Goal: Navigation & Orientation: Find specific page/section

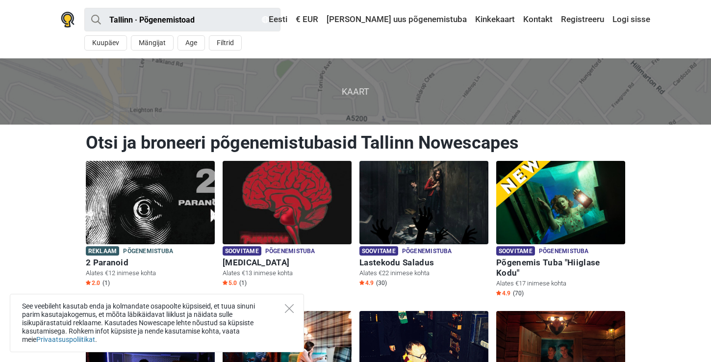
click at [286, 314] on div "See veebileht kasutab enda ja kolmandate osapoolte küpsiseid, et tuua sinuni pa…" at bounding box center [157, 323] width 294 height 58
click at [286, 316] on div "See veebileht kasutab enda ja kolmandate osapoolte küpsiseid, et tuua sinuni pa…" at bounding box center [157, 323] width 294 height 58
click at [286, 307] on icon "Close" at bounding box center [289, 308] width 9 height 9
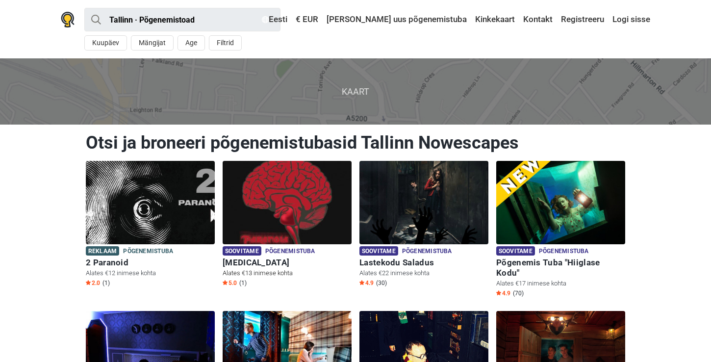
click at [323, 209] on img at bounding box center [287, 202] width 129 height 83
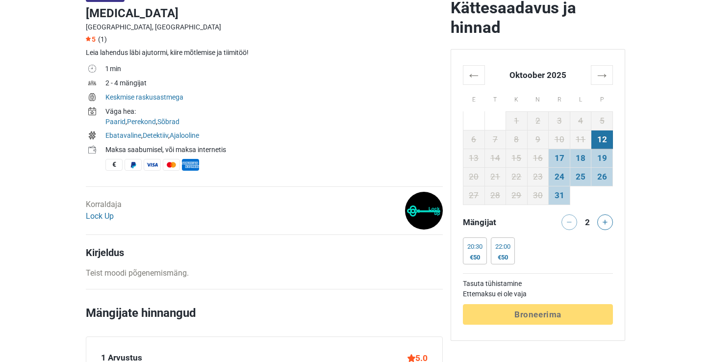
scroll to position [312, 0]
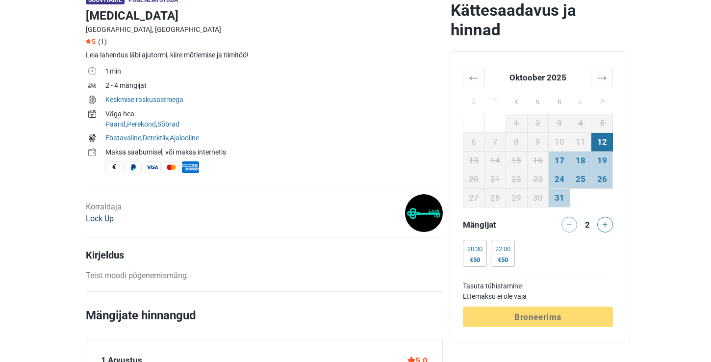
click at [94, 219] on link "Lock Up" at bounding box center [100, 218] width 28 height 9
